Goal: Use online tool/utility: Utilize a website feature to perform a specific function

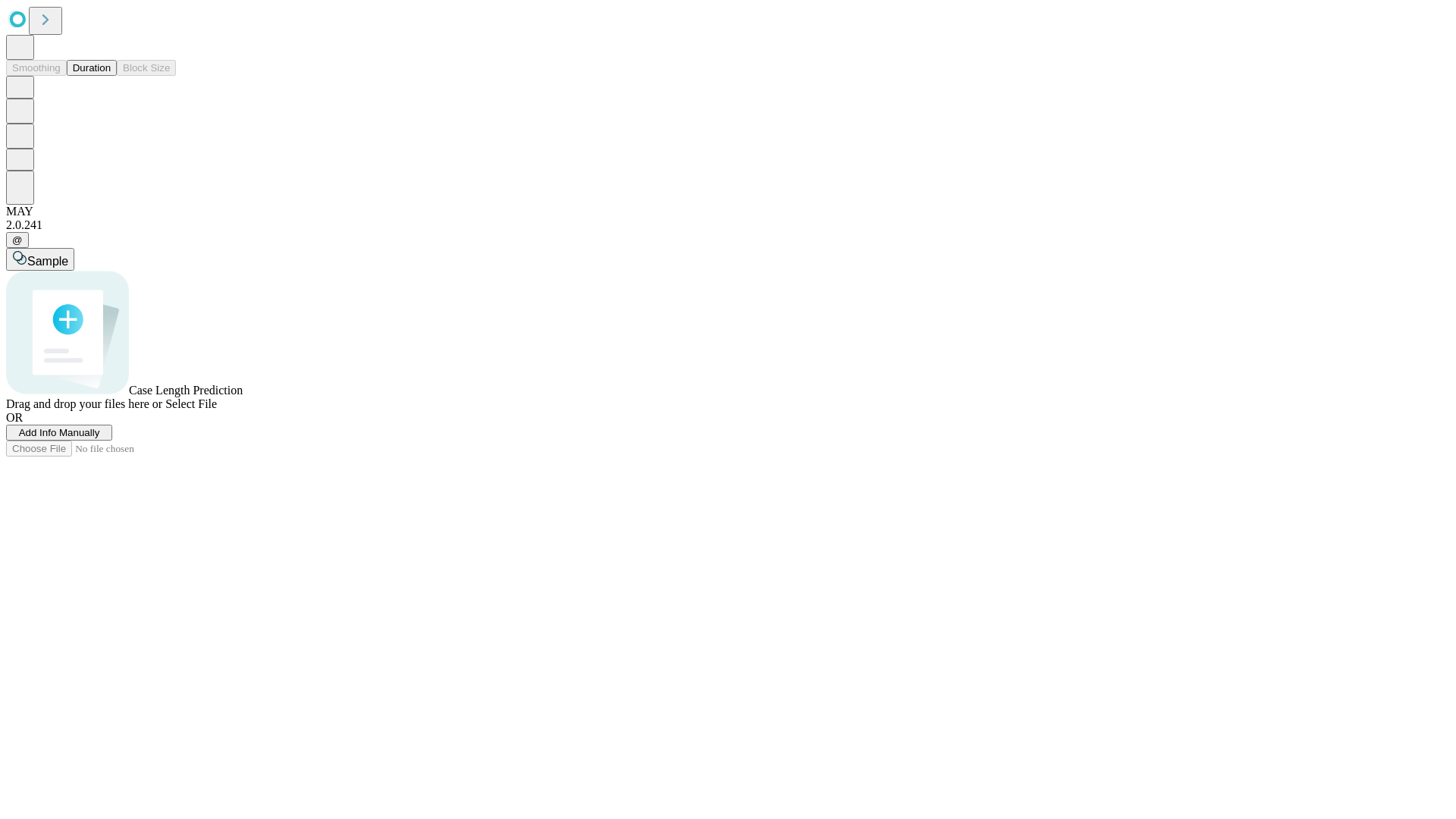
click at [111, 76] on button "Duration" at bounding box center [91, 68] width 50 height 16
click at [100, 438] on span "Add Info Manually" at bounding box center [60, 433] width 81 height 11
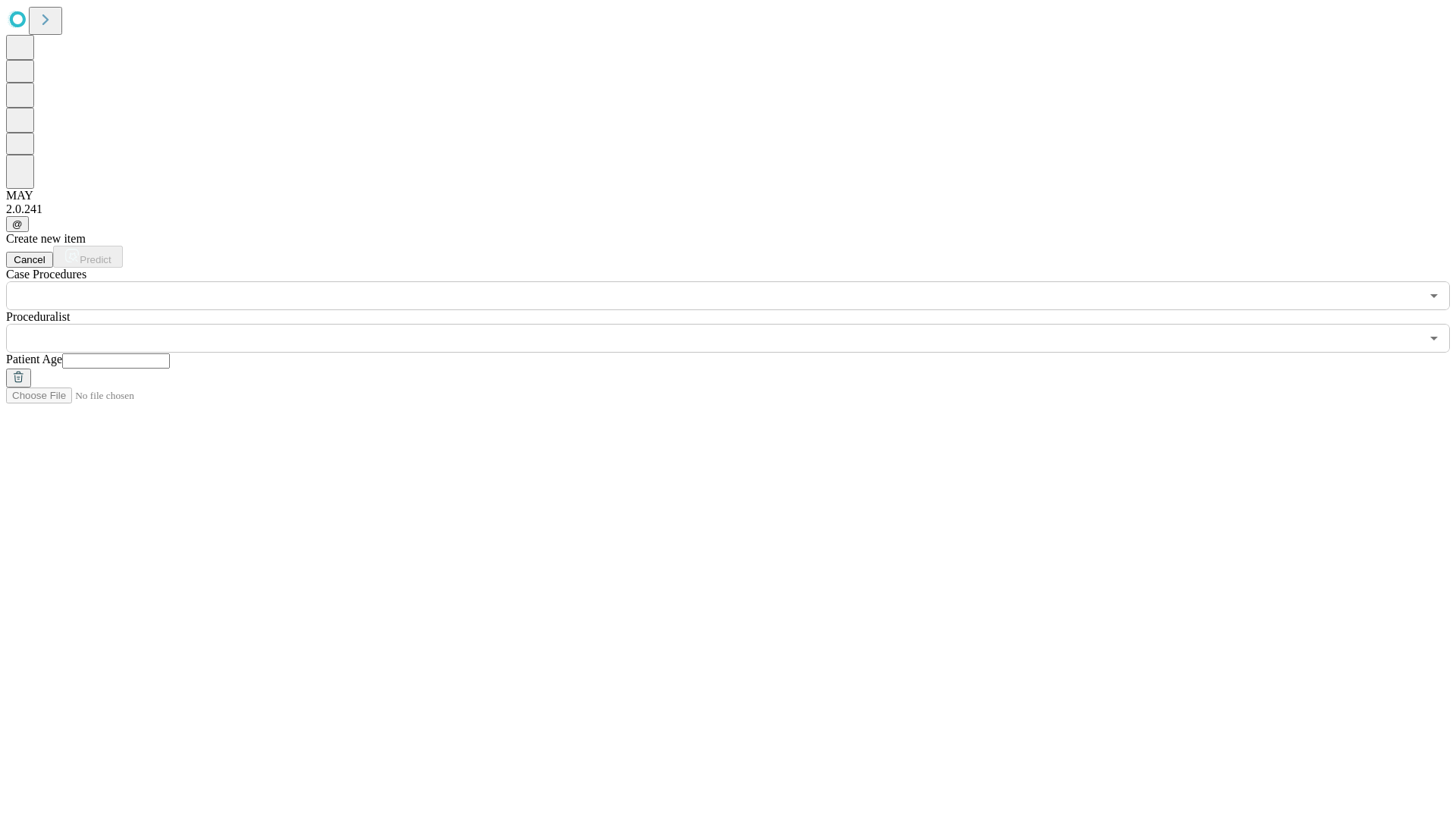
click at [170, 353] on input "text" at bounding box center [115, 360] width 107 height 15
type input "*"
click at [739, 324] on input "text" at bounding box center [714, 338] width 1415 height 29
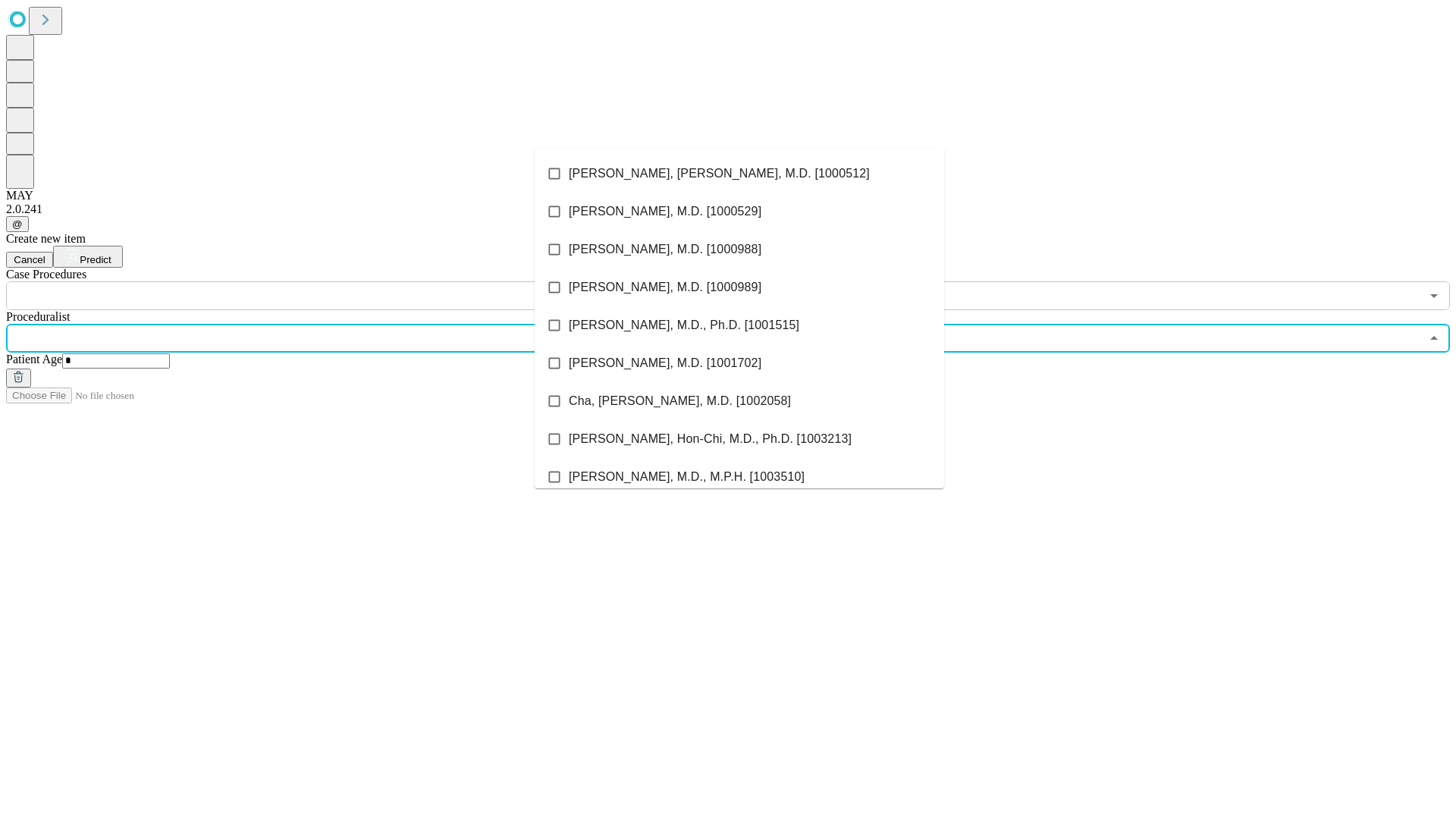
click at [739, 173] on li "[PERSON_NAME], [PERSON_NAME], M.D. [1000512]" at bounding box center [739, 173] width 410 height 38
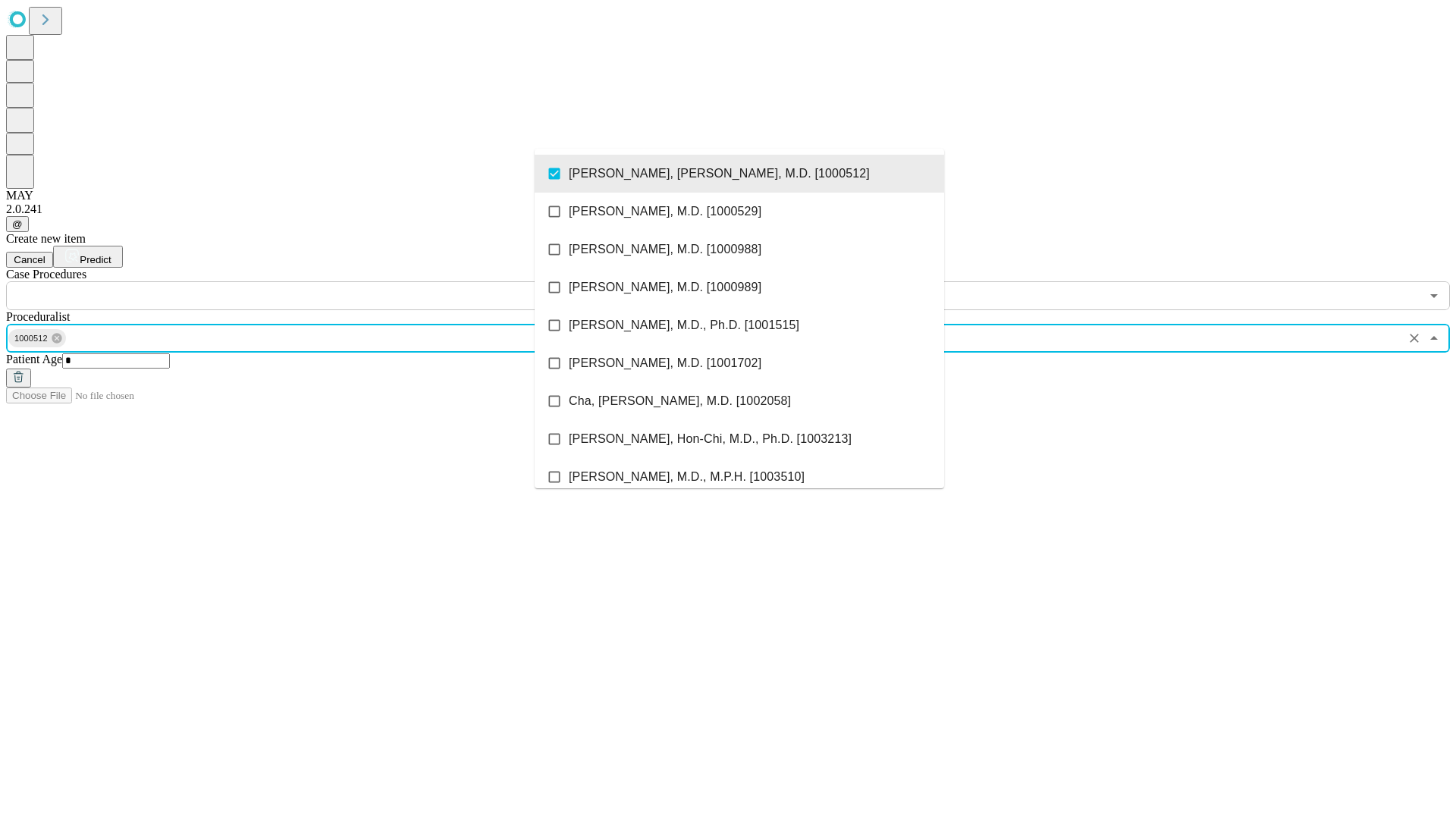
click at [318, 281] on input "text" at bounding box center [714, 296] width 1415 height 29
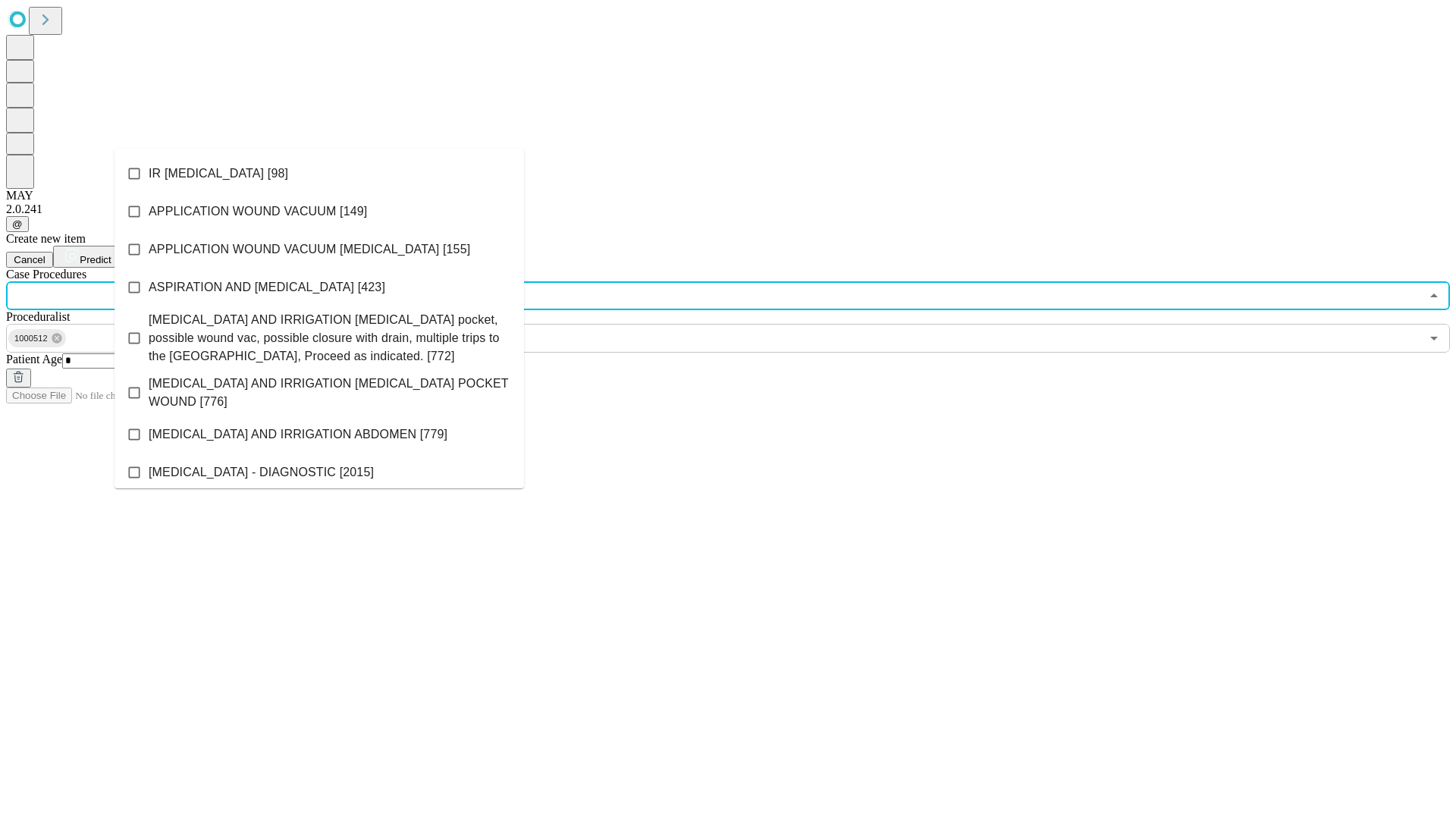
click at [319, 173] on li "IR [MEDICAL_DATA] [98]" at bounding box center [319, 173] width 410 height 38
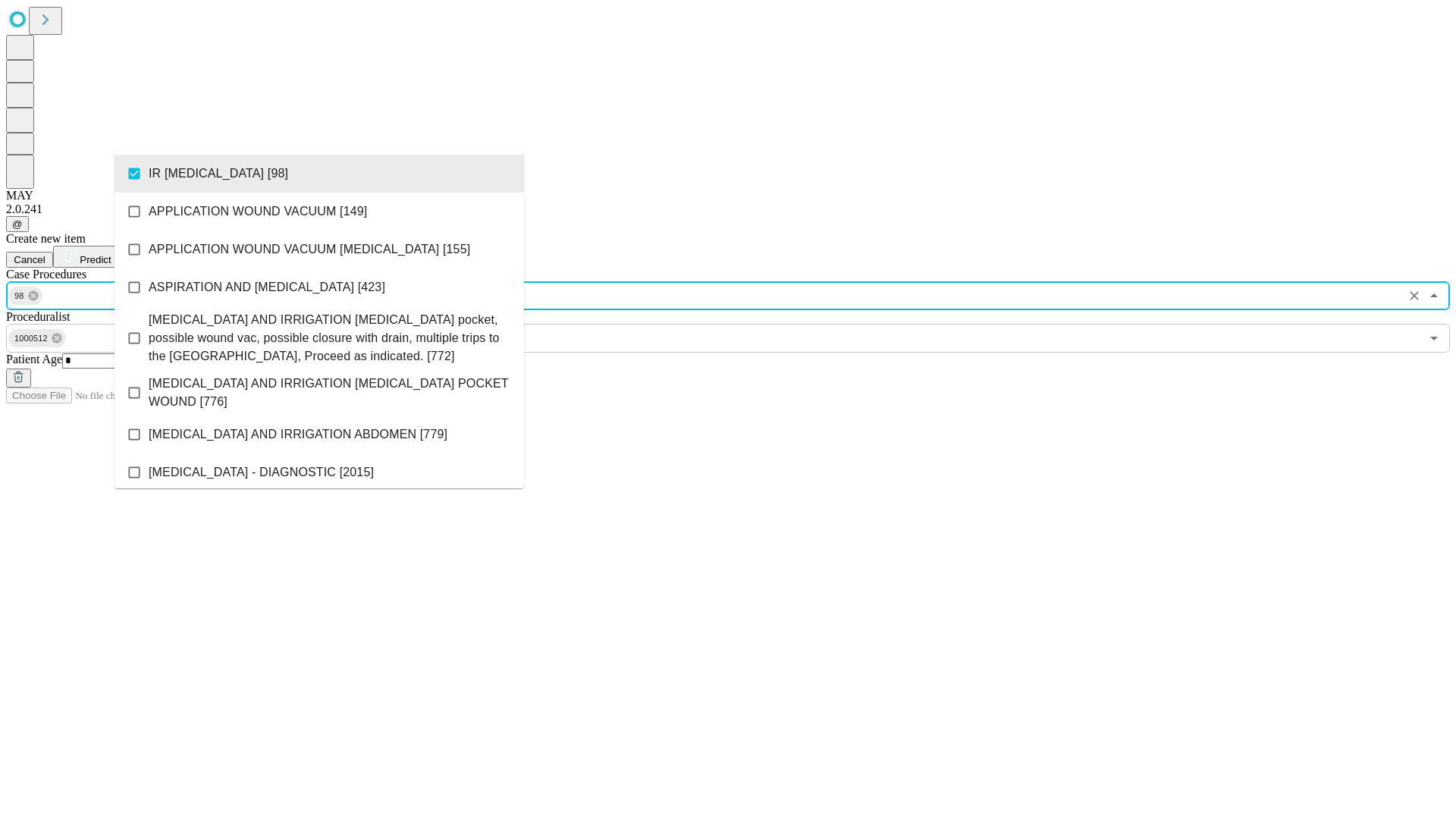
click at [111, 254] on span "Predict" at bounding box center [95, 259] width 31 height 11
